Goal: Navigation & Orientation: Find specific page/section

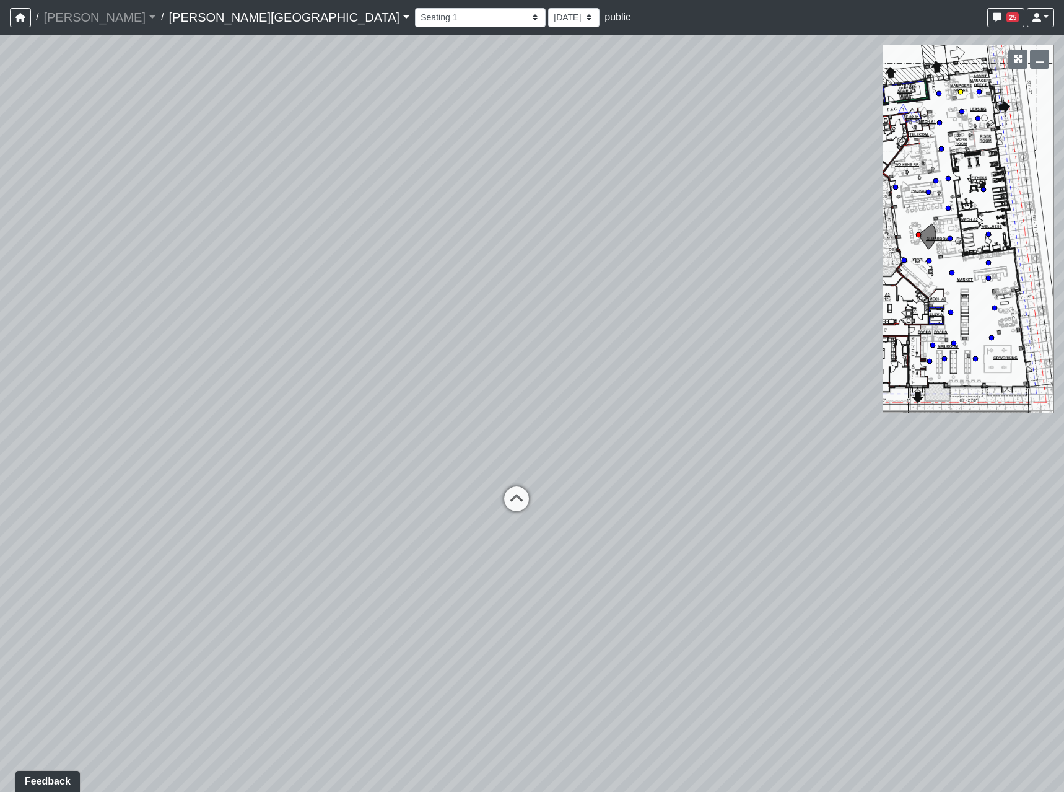
click at [961, 93] on circle at bounding box center [961, 91] width 5 height 5
select select "5infG2AQ5UAjwXHQ4K2zxM"
drag, startPoint x: 789, startPoint y: 305, endPoint x: -22, endPoint y: 300, distance: 811.1
click at [0, 300] on html "/ [PERSON_NAME] Loading... / [PERSON_NAME][GEOGRAPHIC_DATA] [PERSON_NAME][GEOGR…" at bounding box center [532, 396] width 1064 height 792
drag, startPoint x: 618, startPoint y: 368, endPoint x: -83, endPoint y: 360, distance: 700.8
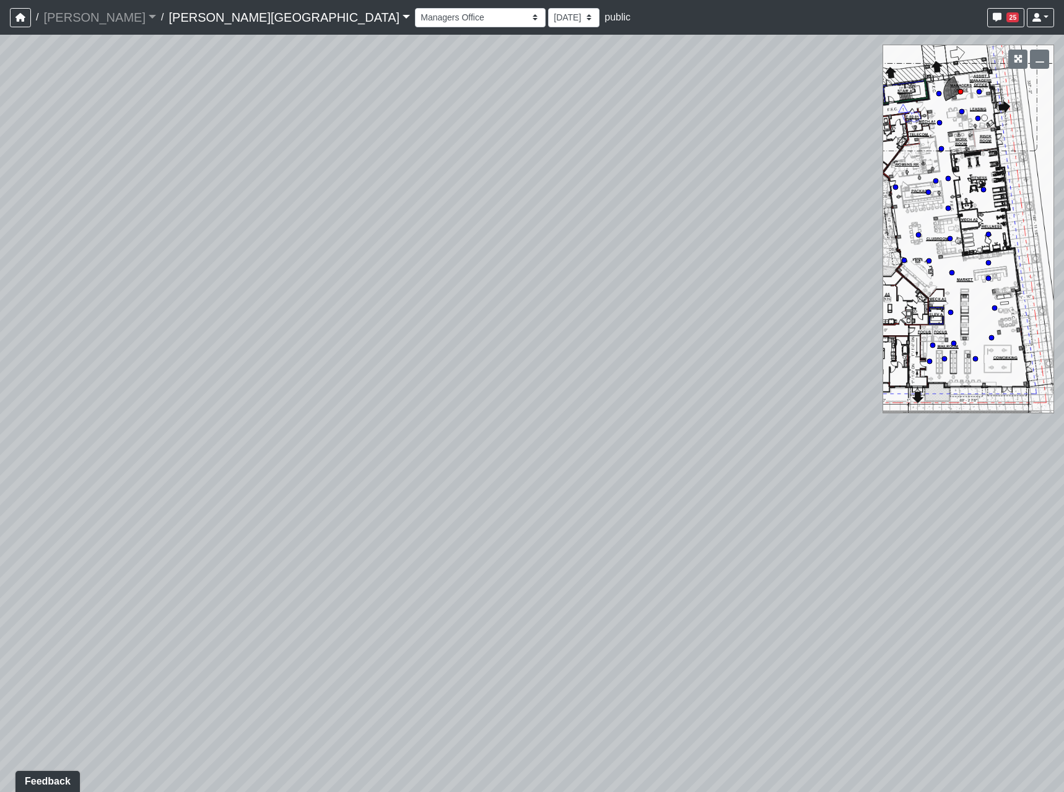
click at [0, 360] on html "/ [PERSON_NAME] Loading... / [PERSON_NAME][GEOGRAPHIC_DATA] [PERSON_NAME][GEOGR…" at bounding box center [532, 396] width 1064 height 792
drag, startPoint x: 667, startPoint y: 377, endPoint x: 185, endPoint y: 416, distance: 483.6
click at [185, 416] on div "Loading... Coffee Bar Loading... Leasing Entry 2 Loading... Managers Office Loa…" at bounding box center [532, 413] width 1064 height 757
drag, startPoint x: 199, startPoint y: 410, endPoint x: 296, endPoint y: 410, distance: 96.7
click at [296, 410] on div "Loading... Coffee Bar Loading... Leasing Entry 2 Loading... Managers Office Loa…" at bounding box center [532, 413] width 1064 height 757
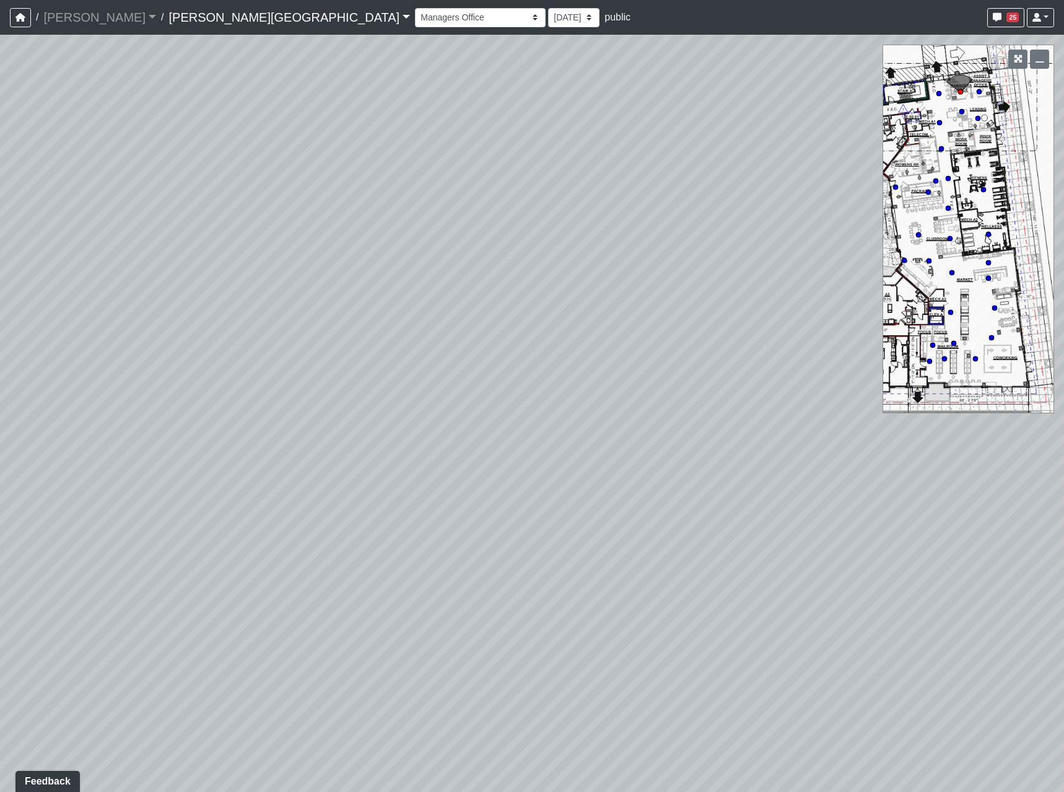
drag, startPoint x: 247, startPoint y: 425, endPoint x: 235, endPoint y: 425, distance: 12.4
click at [235, 425] on div "Loading... Coffee Bar Loading... Leasing Entry 2 Loading... Managers Office Loa…" at bounding box center [532, 413] width 1064 height 757
